Goal: Task Accomplishment & Management: Use online tool/utility

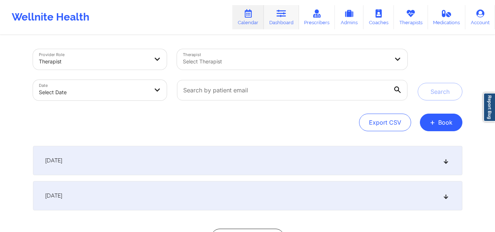
click at [286, 12] on icon at bounding box center [282, 14] width 10 height 8
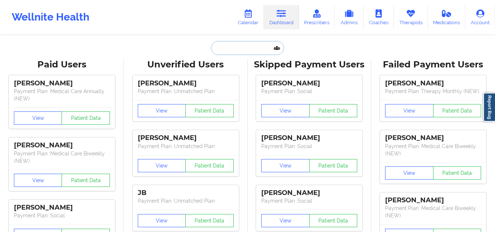
click at [265, 48] on input "text" at bounding box center [247, 48] width 73 height 14
click at [229, 45] on input "text" at bounding box center [247, 48] width 73 height 14
paste input "Ryan Nicholson"
type input "Ryan Nicholson"
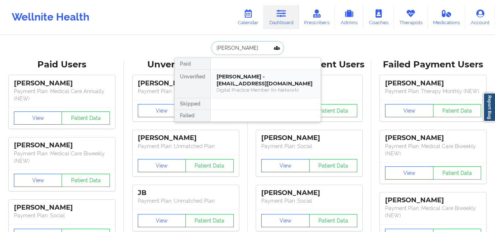
click at [248, 84] on div "Ryan Nicholson - ryanmichael.nicholson8@gmail.com" at bounding box center [266, 80] width 98 height 14
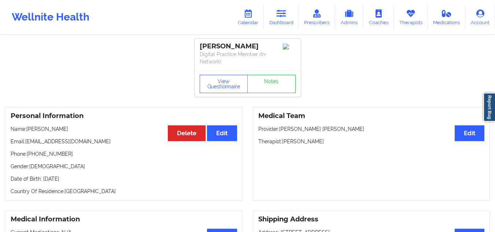
drag, startPoint x: 320, startPoint y: 138, endPoint x: 284, endPoint y: 143, distance: 36.6
click at [284, 143] on p "Therapist: April Balzhiser" at bounding box center [371, 141] width 226 height 7
copy p "April Balzhiser"
click at [245, 34] on div "Wellnite Health Calendar Dashboard Prescribers Admins Coaches Therapists Medica…" at bounding box center [247, 17] width 495 height 34
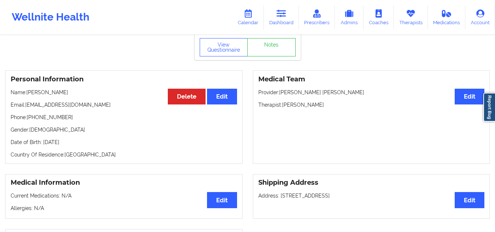
click at [300, 110] on div "Medical Team Edit Provider: Luis Gerald Lora Garcia Therapist: April Balzhiser" at bounding box center [371, 116] width 237 height 93
click at [297, 106] on p "Therapist: April Balzhiser" at bounding box center [371, 104] width 226 height 7
click at [298, 105] on p "Therapist: April Balzhiser" at bounding box center [371, 104] width 226 height 7
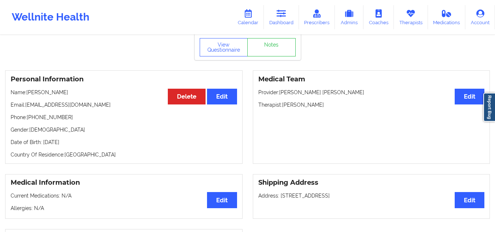
drag, startPoint x: 321, startPoint y: 103, endPoint x: 282, endPoint y: 105, distance: 38.2
click at [282, 105] on p "Therapist: April Balzhiser" at bounding box center [371, 104] width 226 height 7
copy p "April Balzhiser"
click at [259, 16] on link "Calendar" at bounding box center [248, 17] width 32 height 24
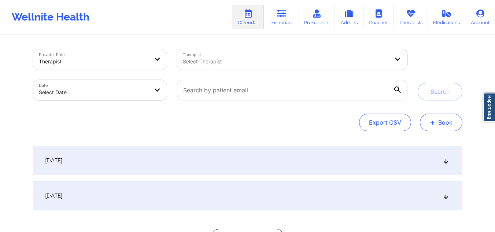
click at [443, 128] on button "+ Book" at bounding box center [441, 123] width 42 height 18
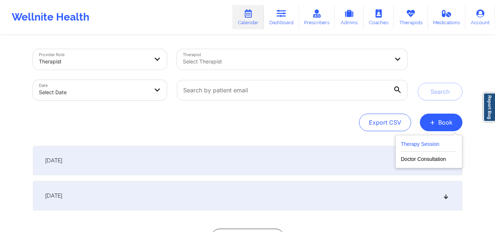
click at [430, 144] on button "Therapy Session" at bounding box center [429, 146] width 56 height 12
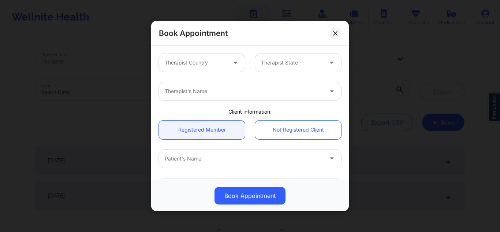
click at [214, 92] on div at bounding box center [244, 91] width 158 height 9
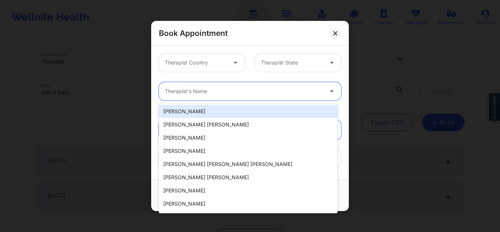
paste input "April Balzhiser"
type input "April Balzhiser"
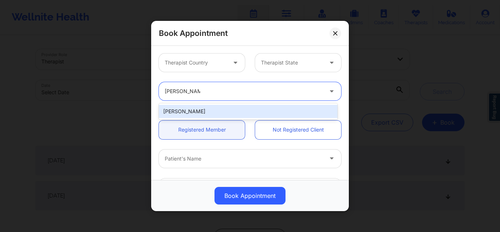
click at [222, 112] on div "April Balzhiser" at bounding box center [248, 111] width 179 height 13
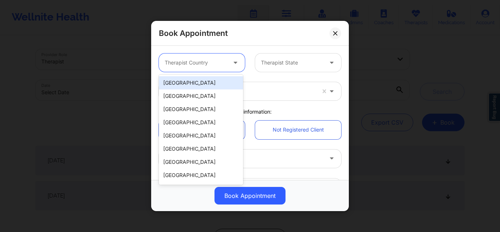
click at [213, 63] on div at bounding box center [196, 62] width 62 height 9
click at [198, 85] on div "[GEOGRAPHIC_DATA]" at bounding box center [201, 82] width 84 height 13
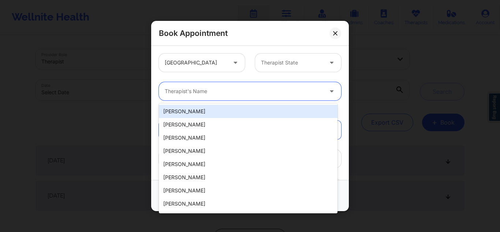
drag, startPoint x: 219, startPoint y: 85, endPoint x: 220, endPoint y: 80, distance: 5.2
click at [219, 82] on div "20 results available. Use Up and Down to choose options, press Enter to select …" at bounding box center [250, 91] width 193 height 29
click at [211, 63] on div at bounding box center [196, 62] width 62 height 9
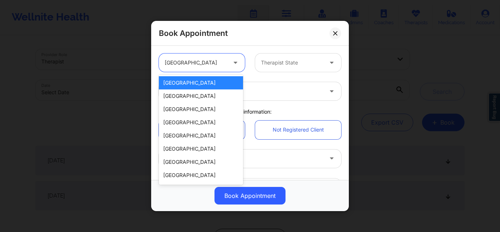
click at [213, 82] on div "[GEOGRAPHIC_DATA]" at bounding box center [201, 82] width 84 height 13
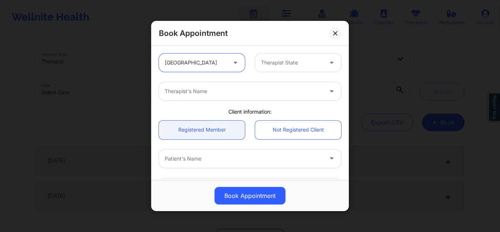
click at [268, 60] on div at bounding box center [292, 62] width 62 height 9
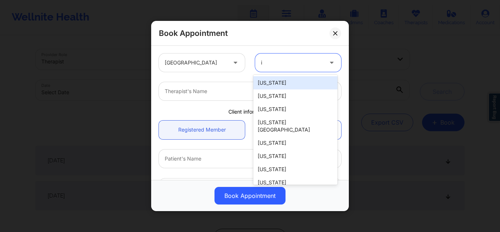
type input "il"
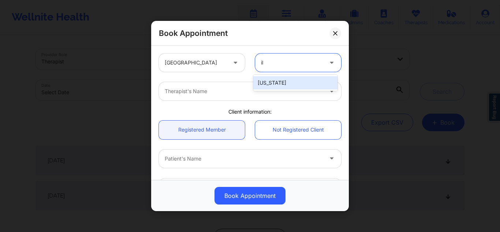
click at [270, 78] on div "Illinois" at bounding box center [296, 82] width 84 height 13
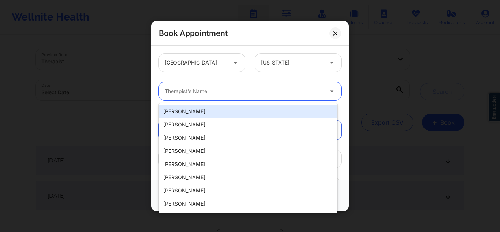
click at [270, 83] on div "Therapist's Name" at bounding box center [241, 91] width 165 height 18
paste input "April Balzhiser"
type input "April Balzhiser"
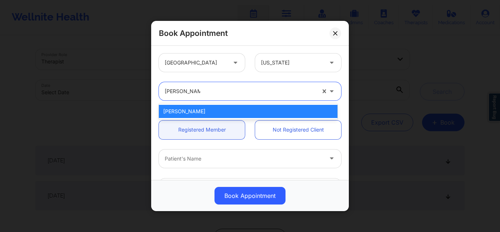
click at [247, 108] on div "April Balzhiser" at bounding box center [248, 111] width 179 height 13
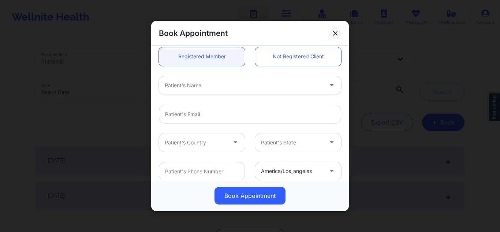
scroll to position [37, 0]
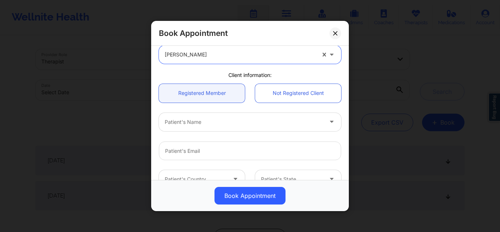
click at [228, 126] on div "Patient's Name" at bounding box center [241, 121] width 165 height 18
type input "ryan ni"
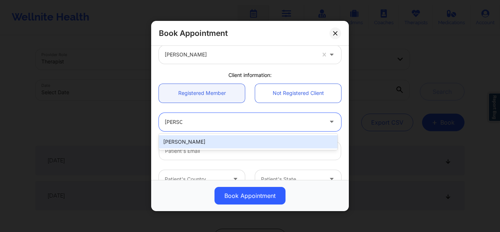
click at [211, 142] on div "Ryan Nicholson" at bounding box center [248, 141] width 179 height 13
type input "ryanmichael.nicholson8@gmail.com"
type input "+16305422587"
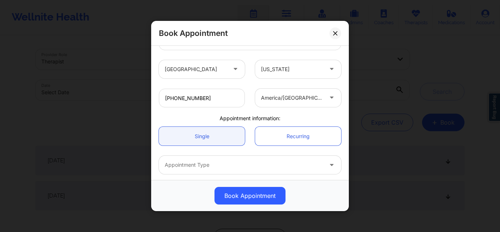
scroll to position [177, 0]
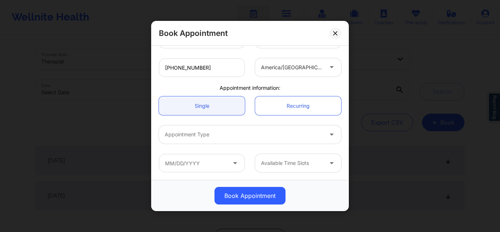
click at [249, 140] on div "Appointment Type" at bounding box center [241, 134] width 165 height 18
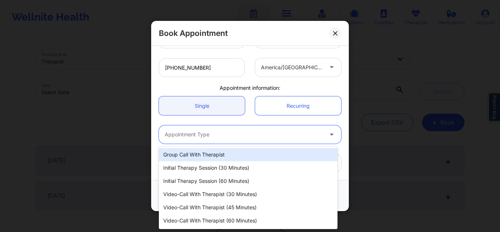
click at [307, 136] on div at bounding box center [244, 134] width 158 height 9
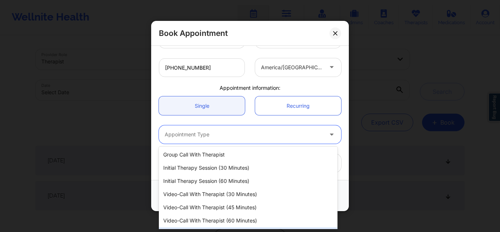
click at [240, 227] on div "Couple/Family Therapy Session" at bounding box center [248, 233] width 179 height 13
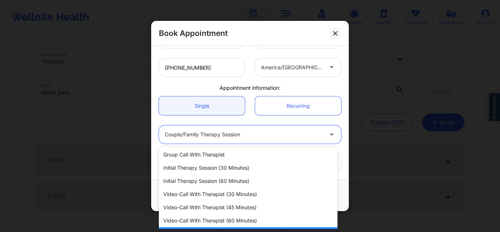
click at [203, 133] on div at bounding box center [244, 134] width 158 height 9
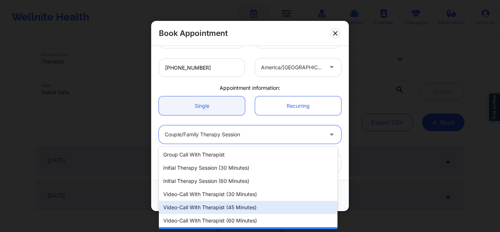
scroll to position [13, 0]
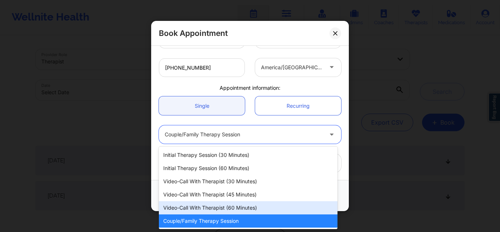
click at [188, 208] on div "Video-Call with Therapist (60 minutes)" at bounding box center [248, 207] width 179 height 13
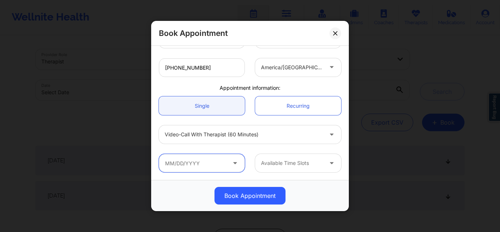
click at [187, 158] on input "text" at bounding box center [202, 163] width 86 height 18
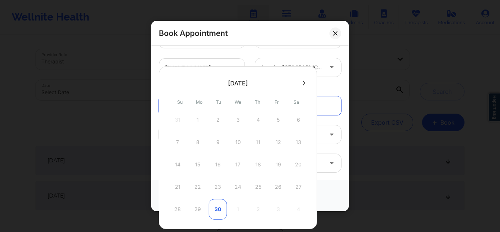
click at [218, 209] on div "30" at bounding box center [218, 209] width 18 height 21
type input "09/30/2025"
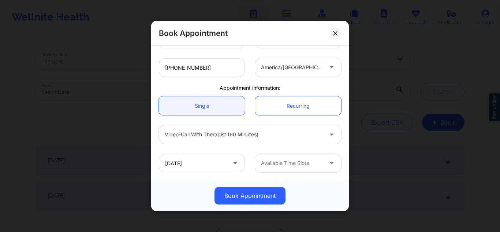
click at [296, 162] on div at bounding box center [292, 163] width 62 height 9
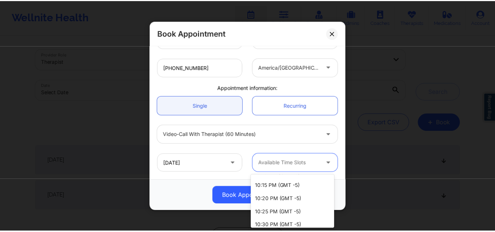
scroll to position [0, 0]
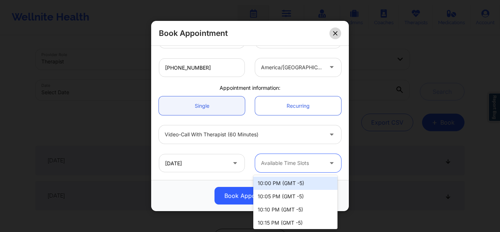
click at [336, 30] on button at bounding box center [336, 33] width 12 height 12
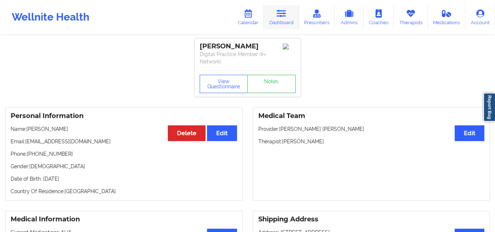
click at [292, 16] on link "Dashboard" at bounding box center [281, 17] width 35 height 24
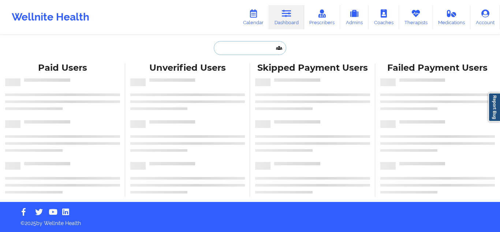
click at [263, 50] on input "text" at bounding box center [250, 48] width 73 height 14
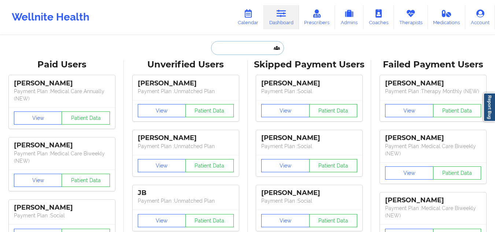
paste input "Sarah R Munley"
type input "Sarah R Munley"
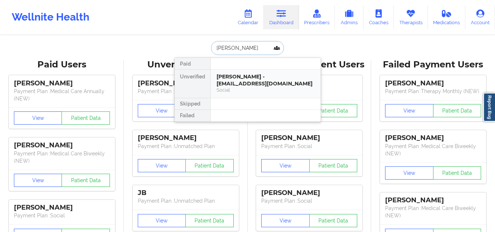
click at [260, 81] on div "Sarah R Munley - sarahrosemunley@gmail.com" at bounding box center [266, 80] width 98 height 14
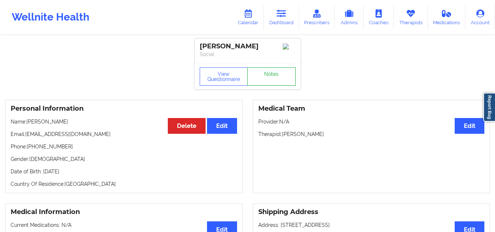
click at [258, 77] on link "Notes" at bounding box center [271, 76] width 48 height 18
drag, startPoint x: 106, startPoint y: 133, endPoint x: 29, endPoint y: 137, distance: 77.4
click at [29, 137] on p "Email: sarahrosemunley@gmail.com" at bounding box center [124, 133] width 226 height 7
copy p "sarahrosemunley@gmail.com"
click at [285, 11] on icon at bounding box center [282, 14] width 10 height 8
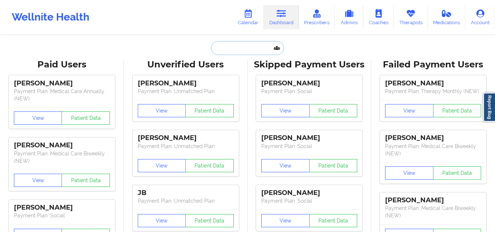
click at [234, 53] on input "text" at bounding box center [247, 48] width 73 height 14
paste input "Thomas R Henley"
type input "Thomas R Henley"
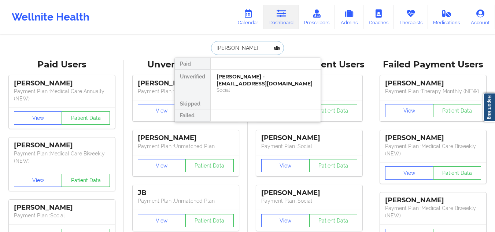
click at [235, 84] on div "Thomas R Henley - trhenley@nisource.com" at bounding box center [266, 80] width 98 height 14
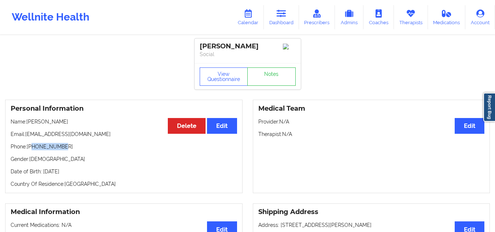
drag, startPoint x: 63, startPoint y: 150, endPoint x: 32, endPoint y: 150, distance: 31.9
click at [32, 150] on p "Phone: +14195150795" at bounding box center [124, 146] width 226 height 7
copy p "4195150795"
click at [80, 145] on p "Phone: +14195150795" at bounding box center [124, 146] width 226 height 7
click at [57, 152] on div "Personal Information Edit Delete Name: Thomas R Henley Email: trhenley@nisource…" at bounding box center [123, 146] width 237 height 93
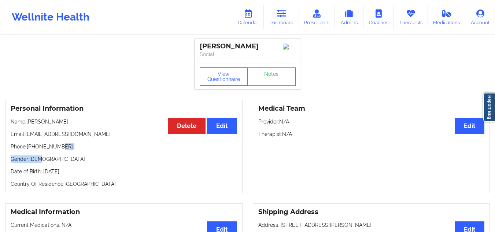
click at [67, 149] on p "Phone: +14195150795" at bounding box center [124, 146] width 226 height 7
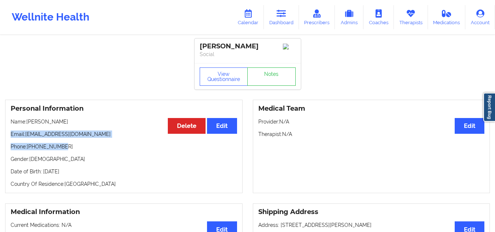
drag, startPoint x: 67, startPoint y: 149, endPoint x: 6, endPoint y: 138, distance: 61.4
click at [6, 138] on div "Personal Information Edit Delete Name: Thomas R Henley Email: trhenley@nisource…" at bounding box center [123, 146] width 237 height 93
copy div "Email: trhenley@nisource.com Phone: +14195150795"
click at [274, 84] on link "Notes" at bounding box center [271, 76] width 48 height 18
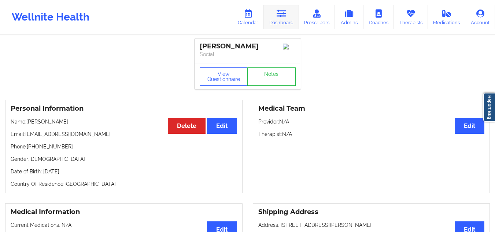
click at [286, 14] on icon at bounding box center [282, 14] width 10 height 8
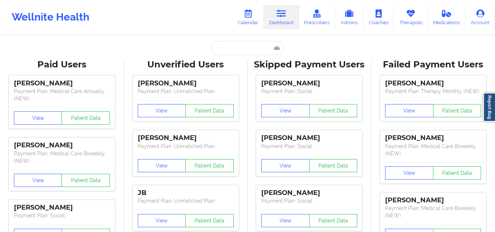
click at [175, 1] on div "Wellnite Health Calendar Dashboard Prescribers Admins Coaches Therapists Medica…" at bounding box center [247, 17] width 495 height 34
click at [228, 48] on input "text" at bounding box center [247, 48] width 73 height 14
paste input "Brenda Bolofsky"
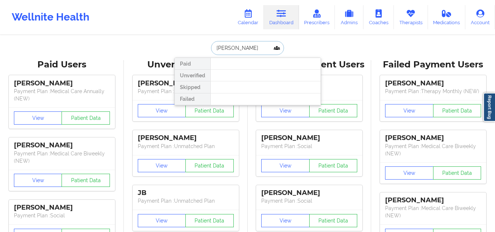
paste input "Shannon r Hernandez"
type input "Shannon r Hernandez"
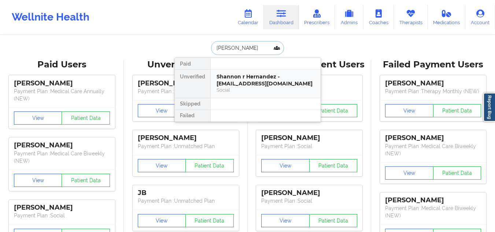
click at [254, 78] on div "Shannon r Hernandez - shannon.hernandez2010@gmail.com" at bounding box center [266, 80] width 98 height 14
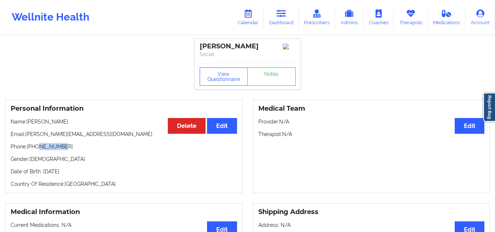
drag, startPoint x: 64, startPoint y: 151, endPoint x: 254, endPoint y: 189, distance: 193.2
click at [37, 150] on p "Phone: +14325993175" at bounding box center [124, 146] width 226 height 7
click at [273, 86] on link "Notes" at bounding box center [271, 76] width 48 height 18
drag, startPoint x: 60, startPoint y: 148, endPoint x: 32, endPoint y: 149, distance: 27.5
click at [32, 149] on p "Phone: +14325993175" at bounding box center [124, 146] width 226 height 7
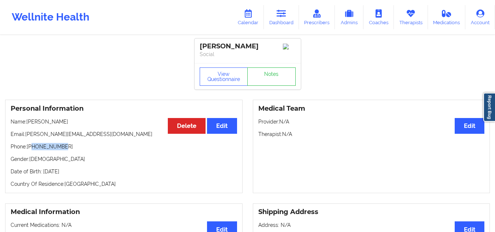
copy p "4325993175"
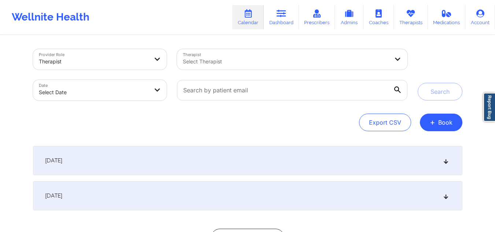
click at [225, 57] on div at bounding box center [286, 61] width 206 height 9
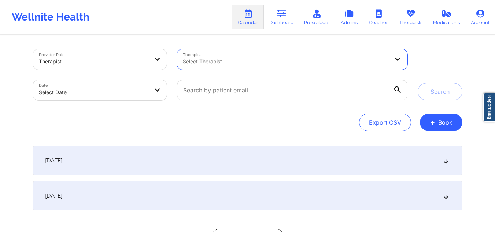
click at [227, 59] on div at bounding box center [286, 61] width 206 height 9
paste input "[PERSON_NAME]"
type input "[PERSON_NAME]"
type input "kacyn"
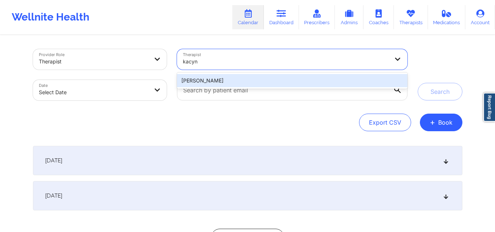
click at [241, 78] on div "[PERSON_NAME]" at bounding box center [292, 80] width 230 height 13
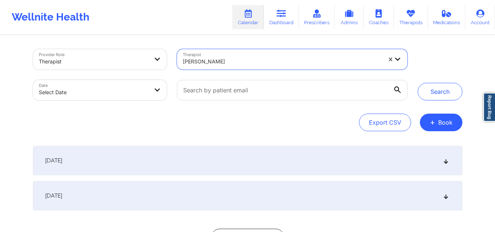
click at [437, 78] on div "Search" at bounding box center [440, 74] width 45 height 51
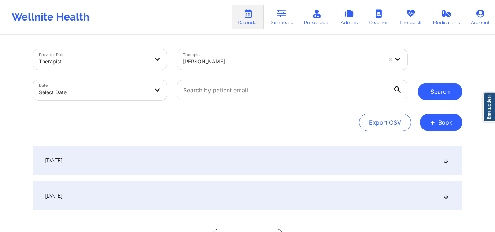
click at [437, 84] on button "Search" at bounding box center [440, 92] width 45 height 18
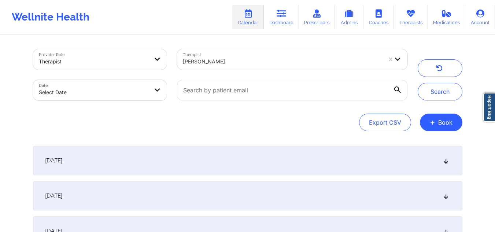
click at [265, 164] on div "[DATE]" at bounding box center [247, 160] width 429 height 29
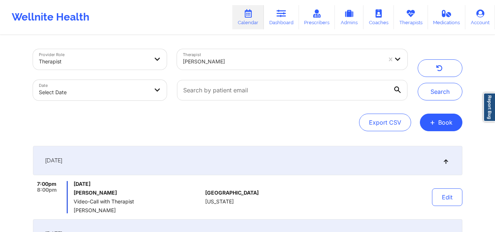
scroll to position [37, 0]
